Goal: Task Accomplishment & Management: Manage account settings

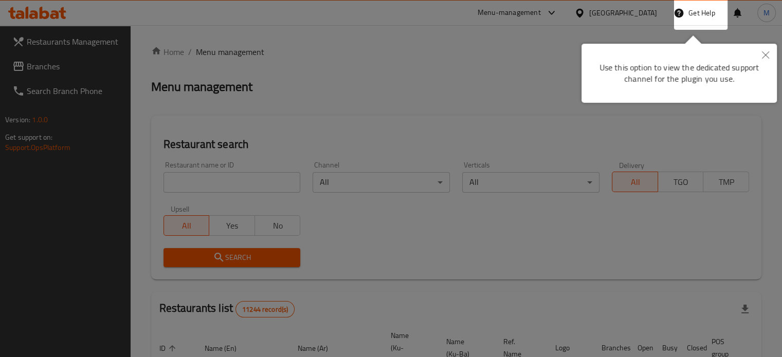
click at [326, 104] on div at bounding box center [391, 178] width 782 height 357
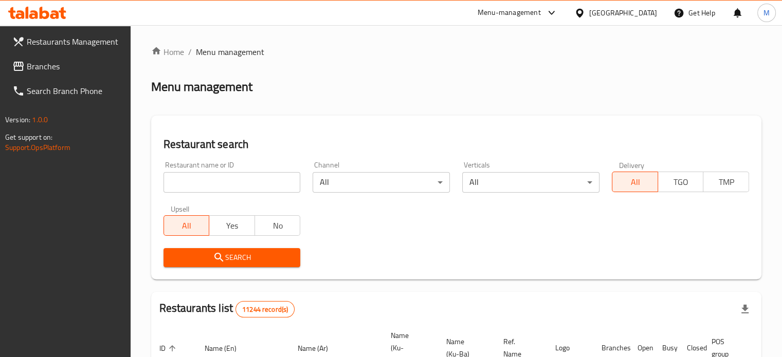
click at [541, 12] on div "Menu-management" at bounding box center [509, 13] width 63 height 12
click at [645, 15] on div "[GEOGRAPHIC_DATA]" at bounding box center [623, 12] width 68 height 11
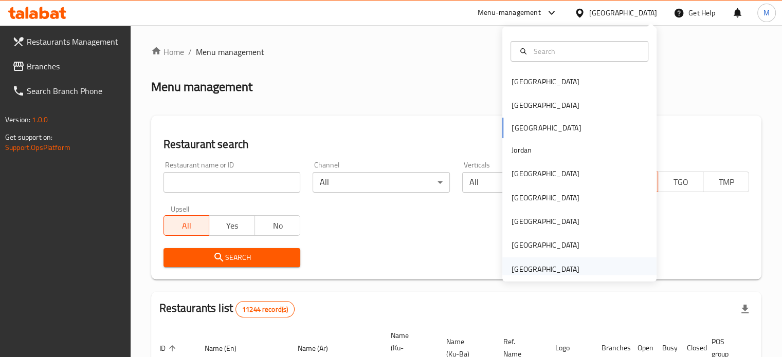
click at [549, 273] on div "[GEOGRAPHIC_DATA]" at bounding box center [546, 269] width 68 height 11
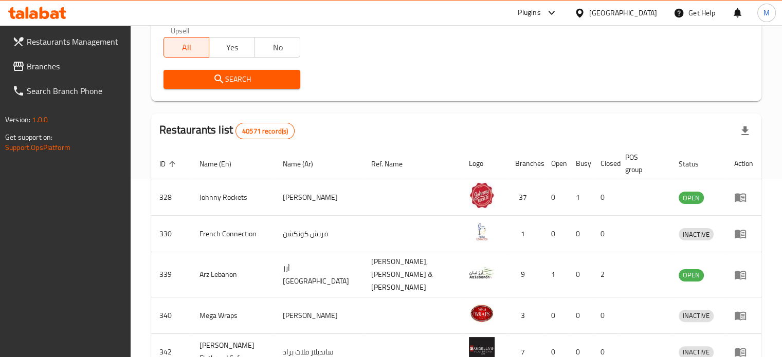
scroll to position [180, 0]
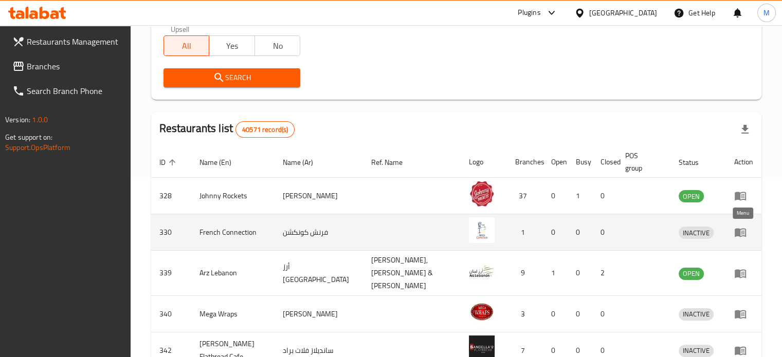
click at [741, 234] on icon "enhanced table" at bounding box center [743, 233] width 4 height 4
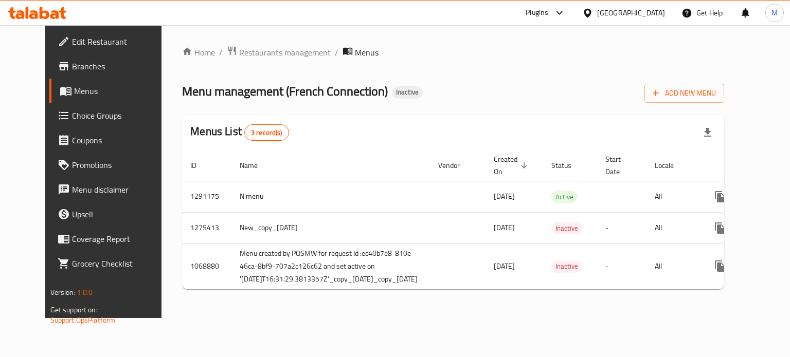
click at [74, 92] on span "Menus" at bounding box center [121, 91] width 95 height 12
click at [75, 115] on span "Choice Groups" at bounding box center [120, 116] width 97 height 12
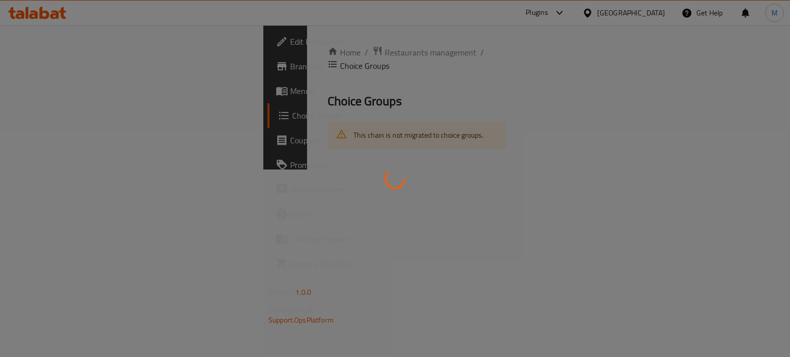
click at [263, 86] on div "Edit Restaurant Branches Menus Choice Groups Coupons Promotions Menu disclaimer…" at bounding box center [394, 97] width 263 height 144
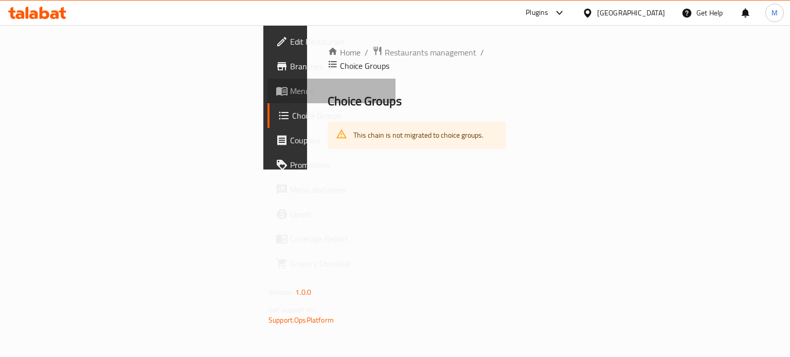
click at [290, 92] on span "Menus" at bounding box center [338, 91] width 97 height 12
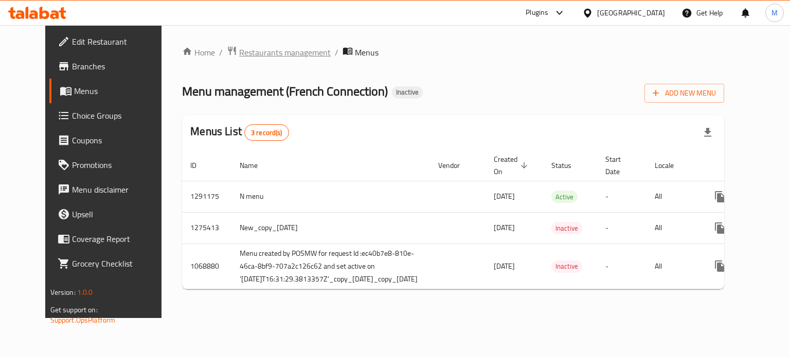
click at [239, 48] on span "Restaurants management" at bounding box center [285, 52] width 92 height 12
